Goal: Find specific page/section: Find specific page/section

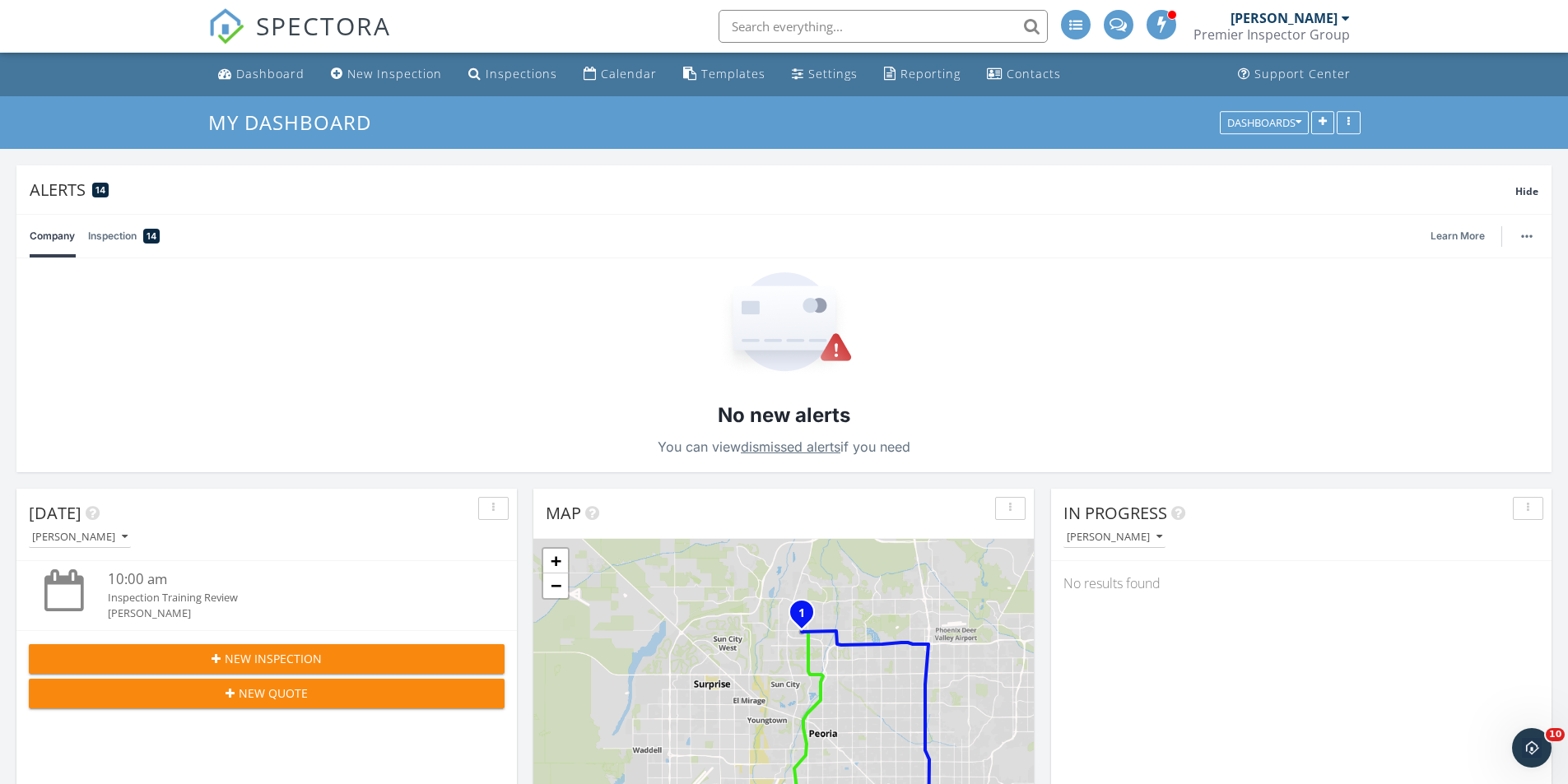
click at [1301, 24] on div "[PERSON_NAME]" at bounding box center [1284, 18] width 107 height 16
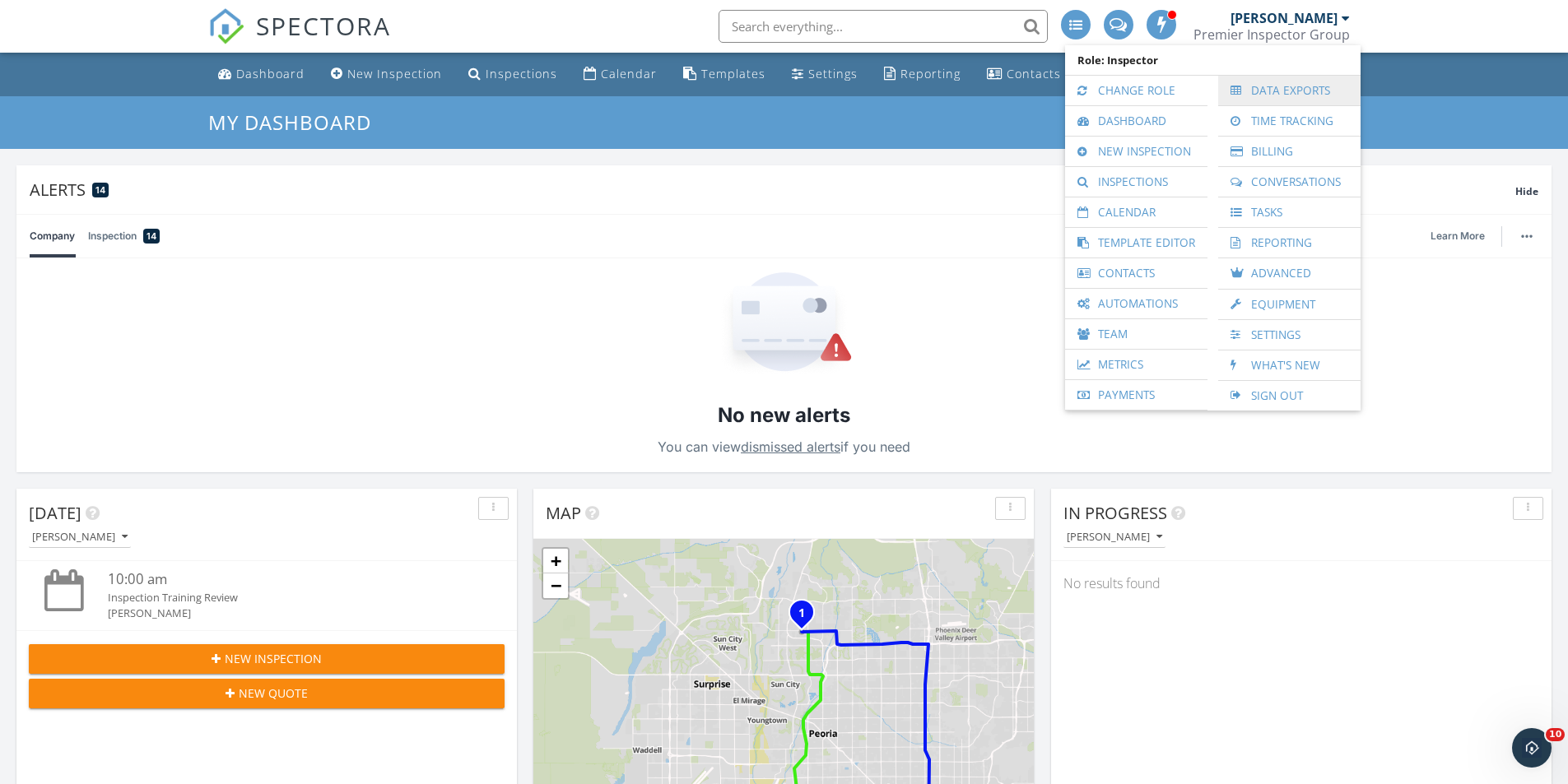
click at [1273, 93] on link "Data Exports" at bounding box center [1288, 90] width 126 height 30
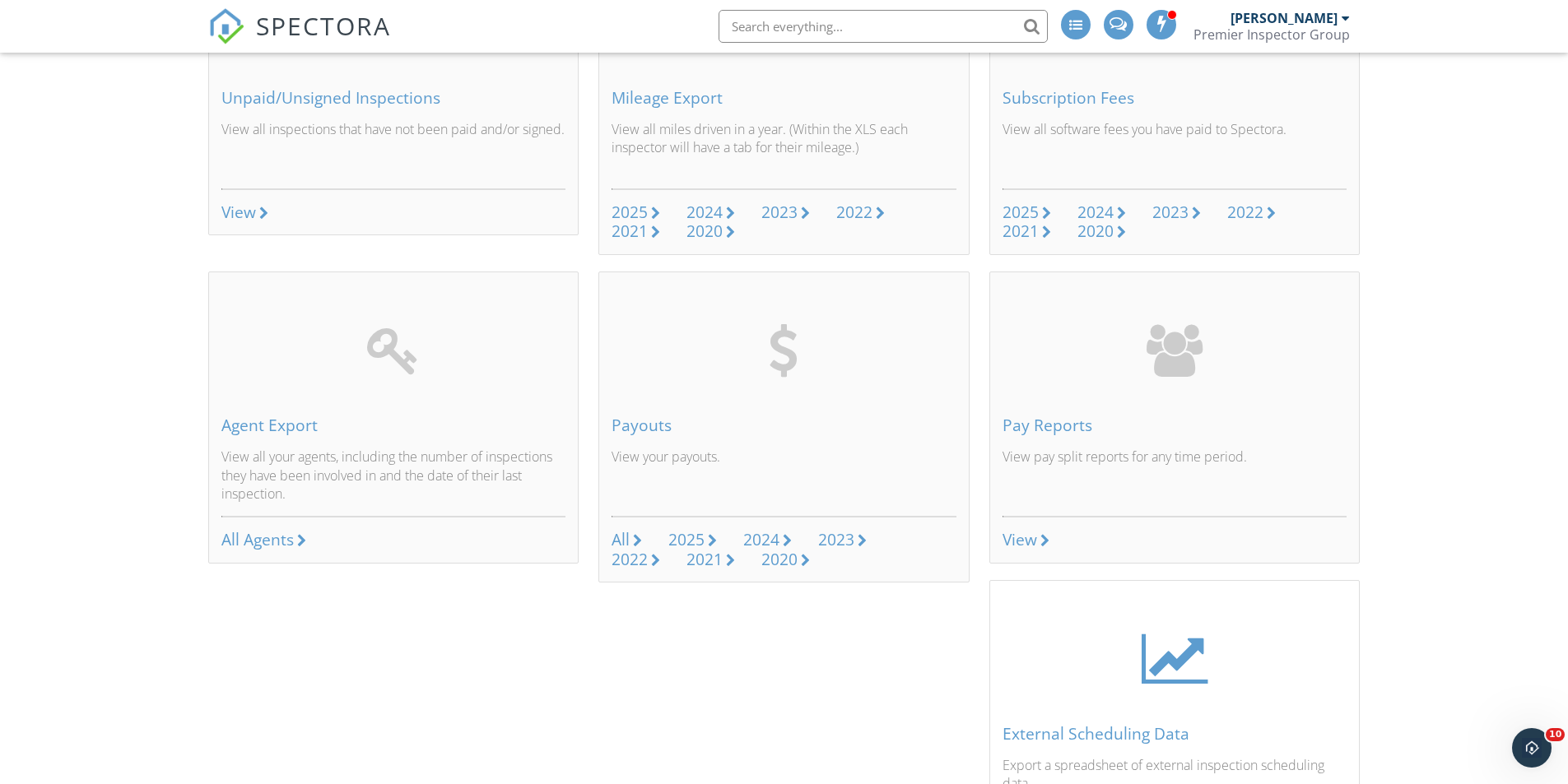
scroll to position [575, 0]
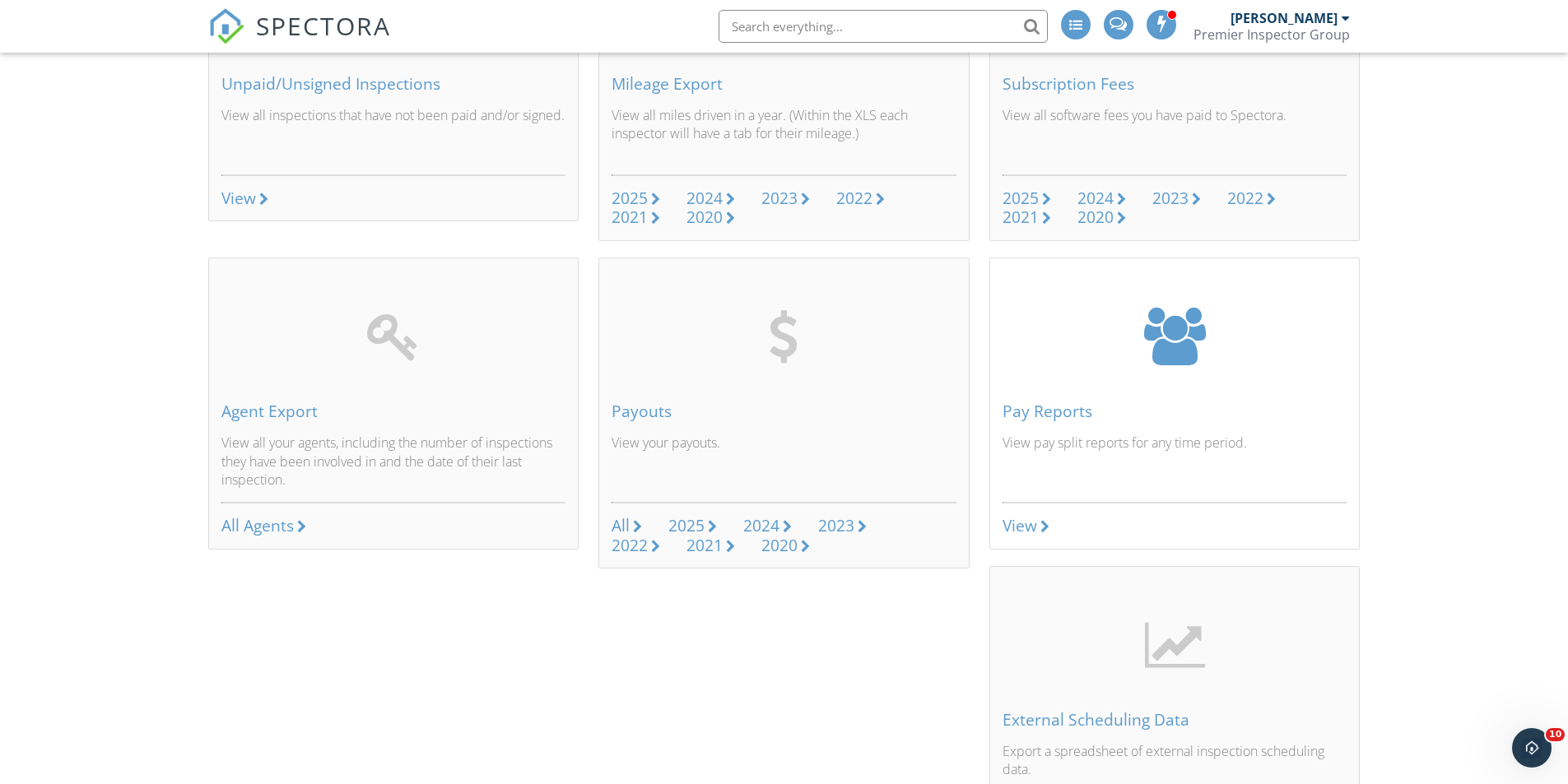
click at [1019, 530] on div "View" at bounding box center [1020, 525] width 35 height 18
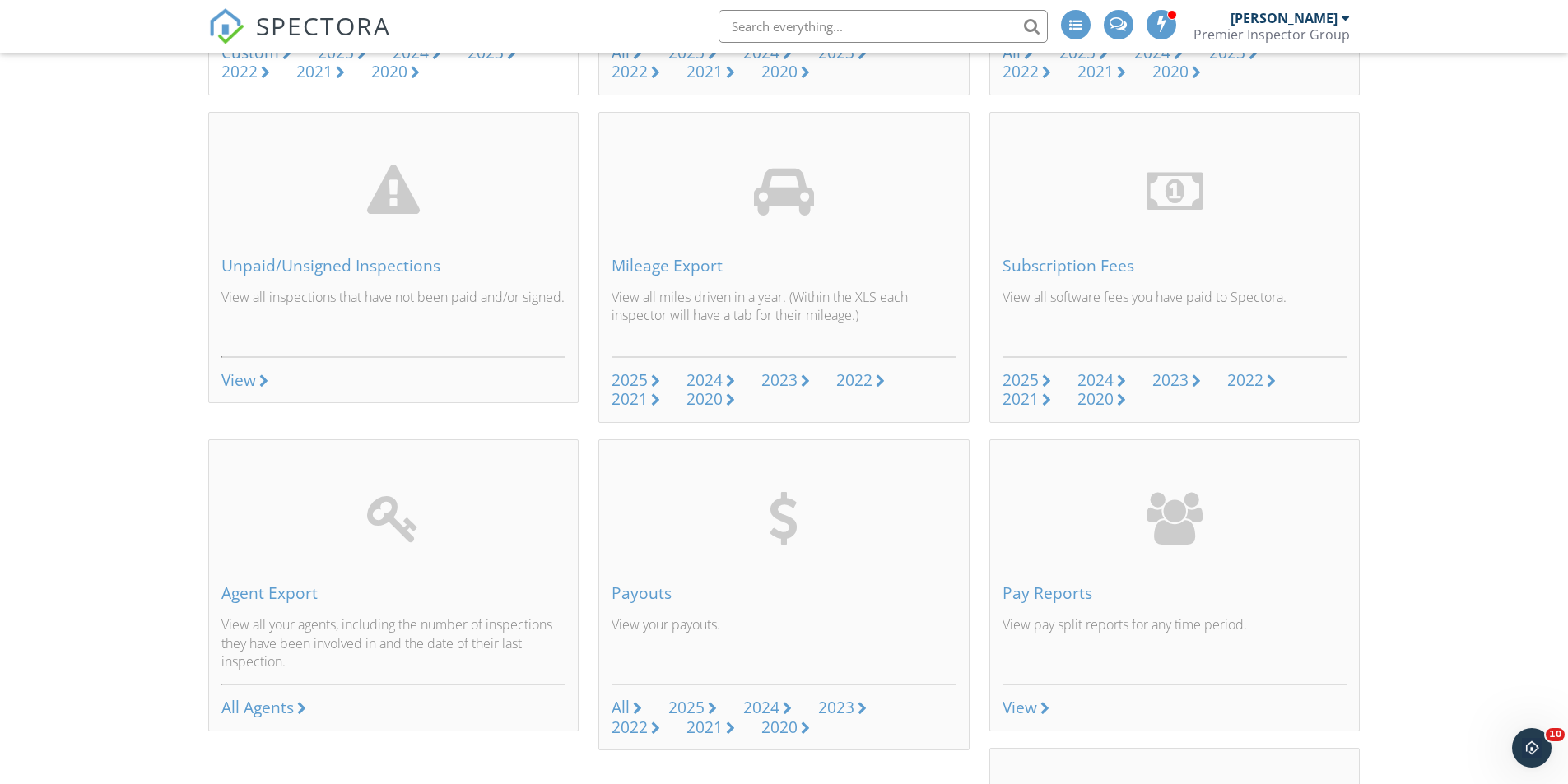
scroll to position [0, 0]
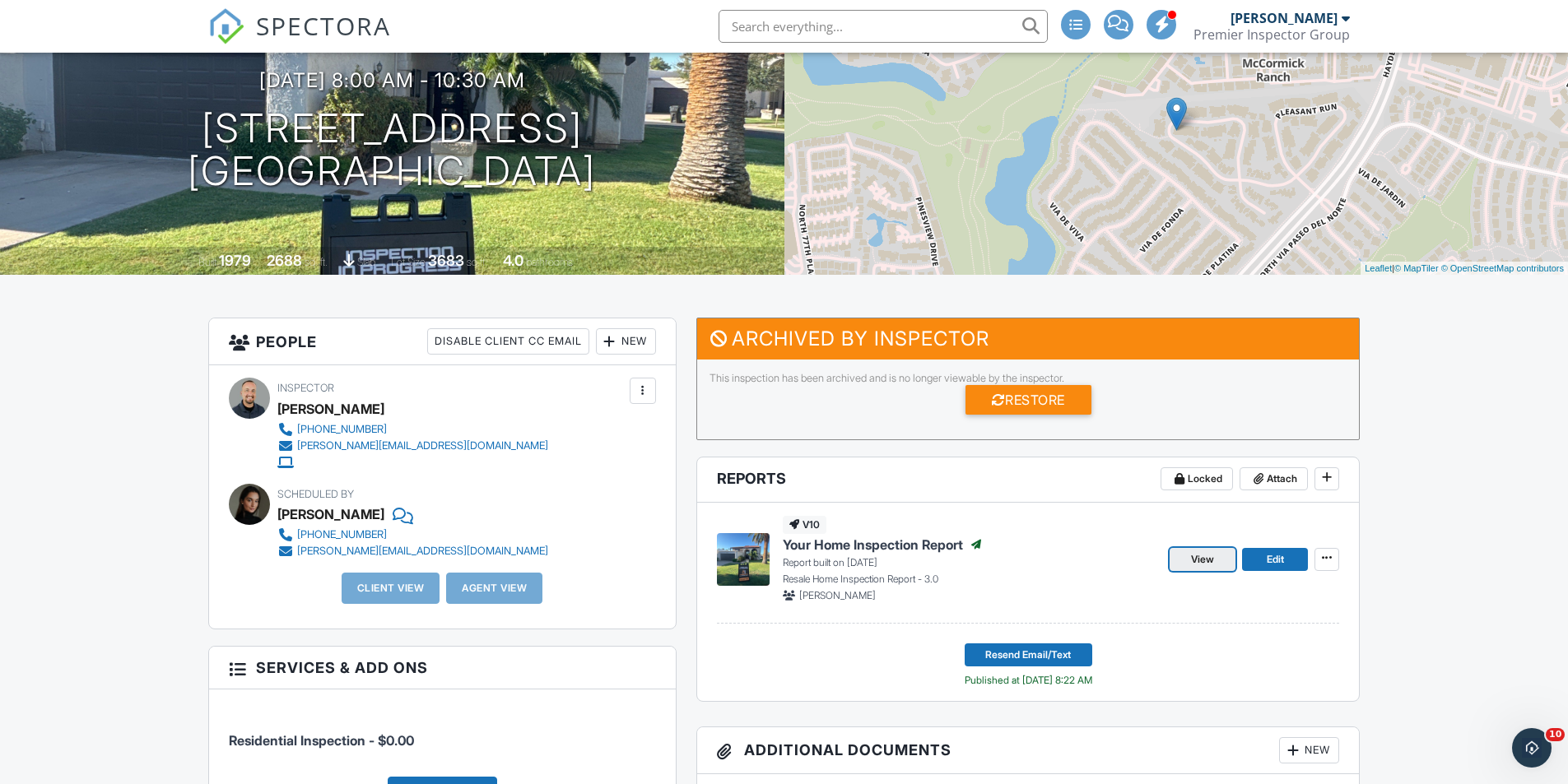
click at [1217, 561] on link "View" at bounding box center [1202, 559] width 66 height 23
